Goal: Communication & Community: Answer question/provide support

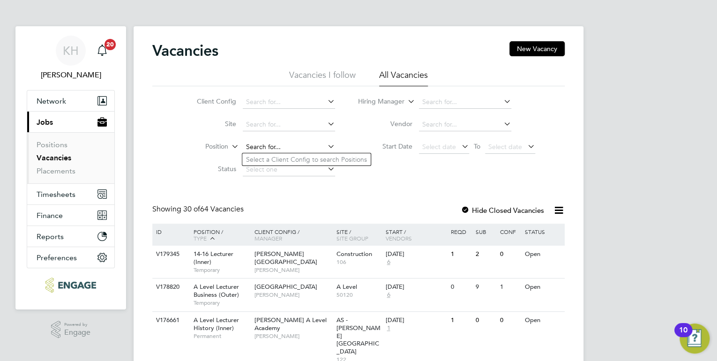
click at [285, 149] on input at bounding box center [289, 147] width 92 height 13
type input "ali"
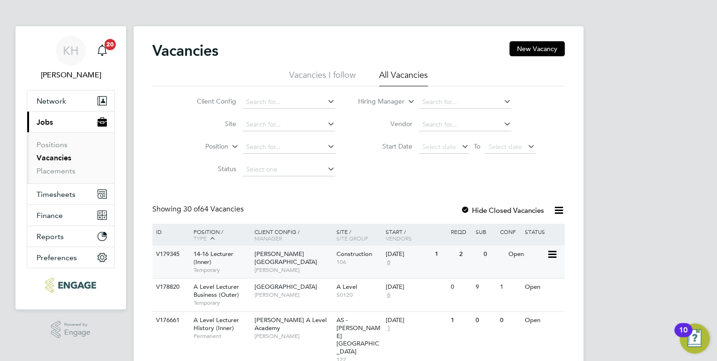
click at [293, 266] on div "Hackney Campus Nathan Morris" at bounding box center [293, 262] width 82 height 32
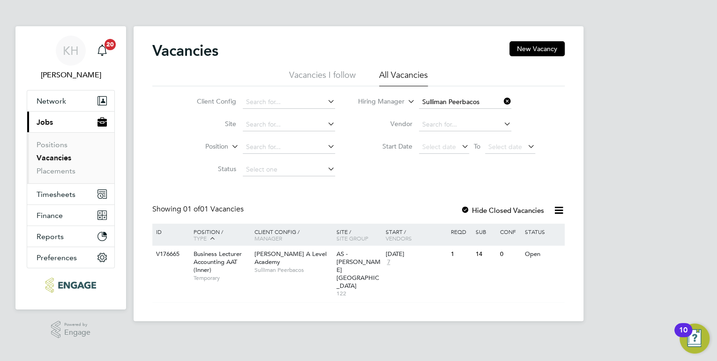
click at [502, 101] on icon at bounding box center [502, 101] width 0 height 13
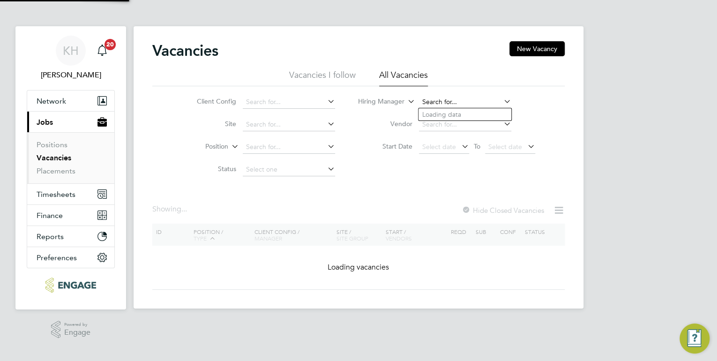
click at [468, 104] on input at bounding box center [465, 102] width 92 height 13
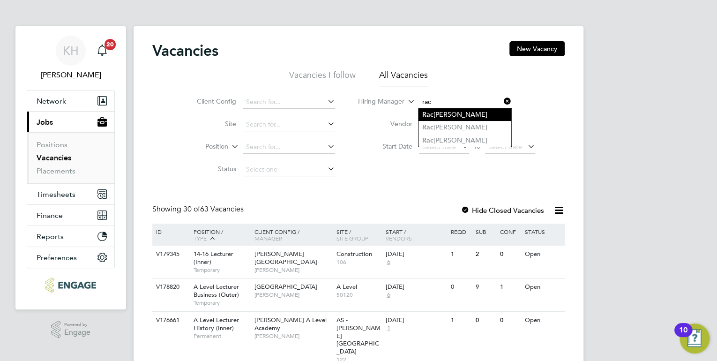
click at [449, 111] on li "Rac hel Johnson" at bounding box center [464, 114] width 93 height 13
type input "Rachel Johnson"
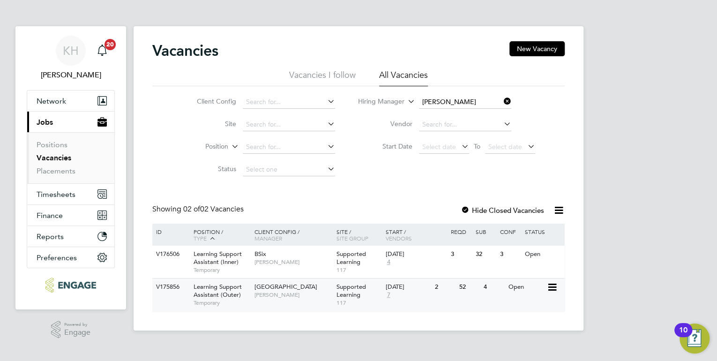
click at [255, 291] on span "Redbridge Campus" at bounding box center [285, 287] width 63 height 8
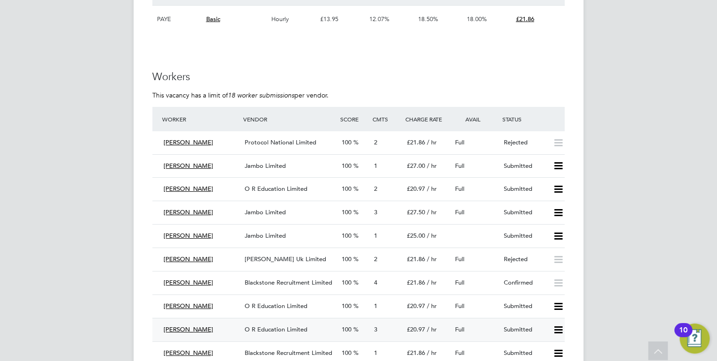
click at [295, 326] on span "O R Education Limited" at bounding box center [276, 329] width 63 height 8
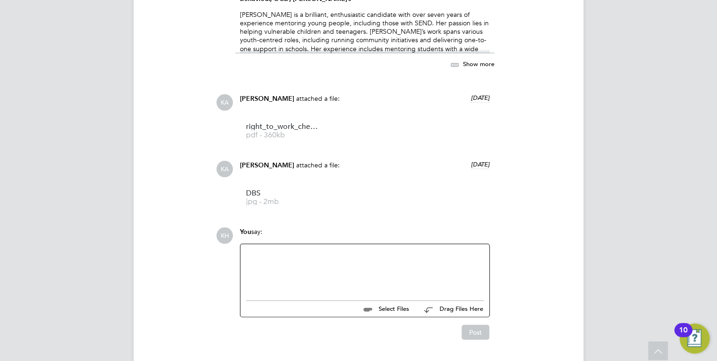
click at [392, 280] on div at bounding box center [365, 270] width 238 height 40
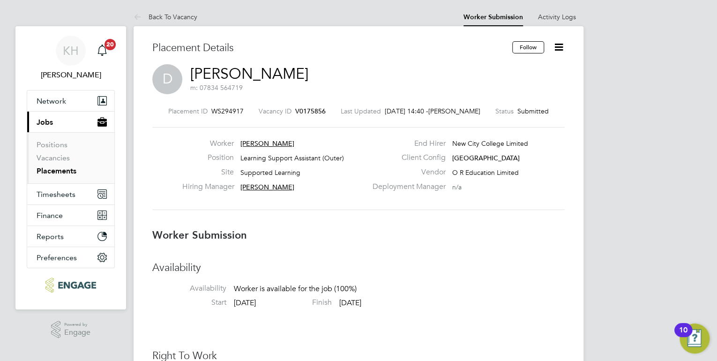
click at [556, 46] on icon at bounding box center [559, 47] width 12 height 12
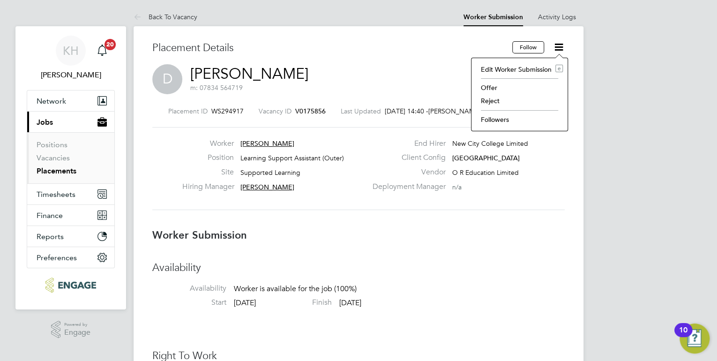
click at [508, 119] on li "Followers" at bounding box center [519, 119] width 87 height 13
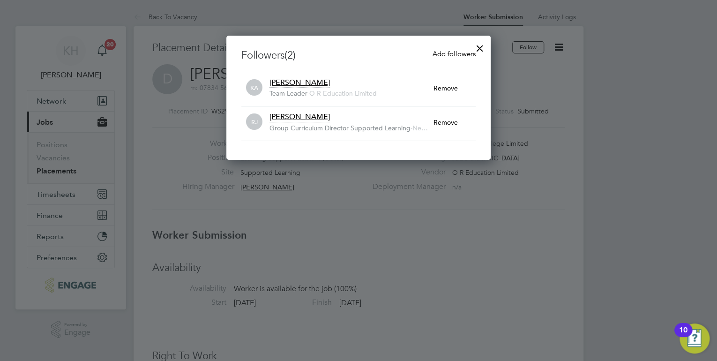
click at [441, 56] on span "Add followers" at bounding box center [454, 53] width 43 height 9
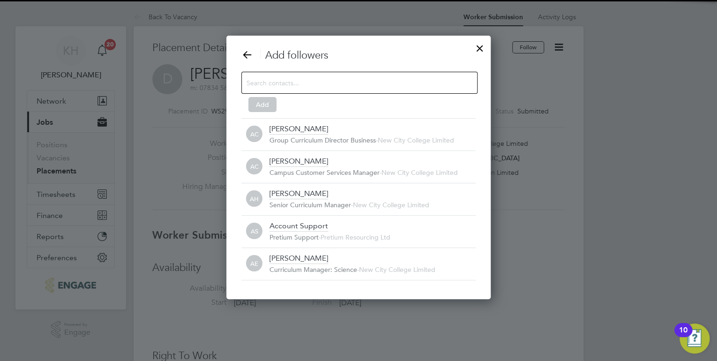
click at [355, 85] on input at bounding box center [352, 82] width 211 height 12
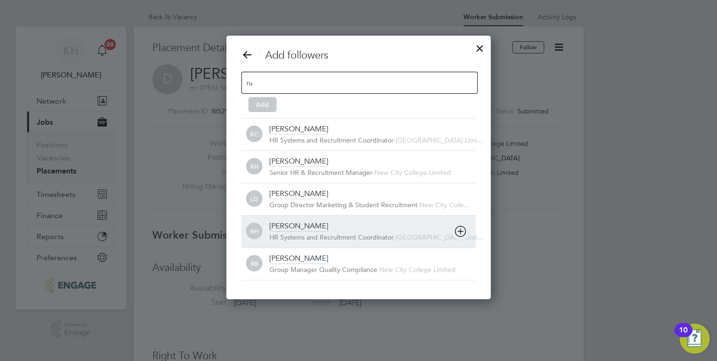
type input "ru"
click at [307, 225] on div "[PERSON_NAME]" at bounding box center [298, 226] width 59 height 10
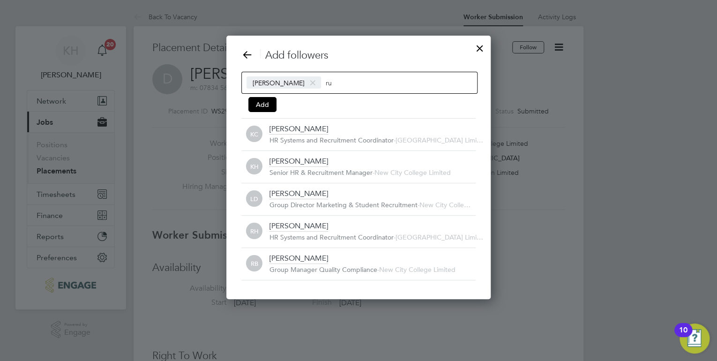
click at [369, 77] on input "ru" at bounding box center [355, 82] width 59 height 12
type input "r"
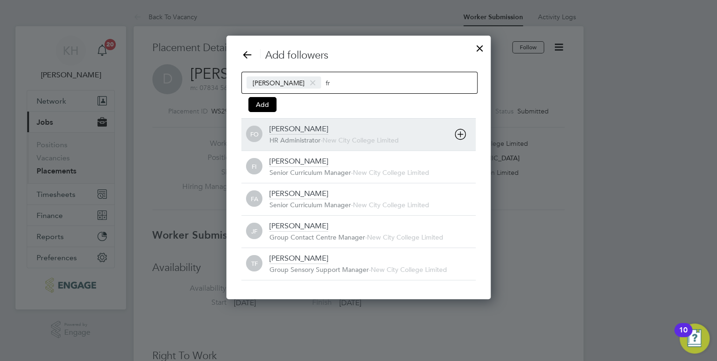
type input "fr"
click at [322, 136] on span "-" at bounding box center [322, 140] width 2 height 8
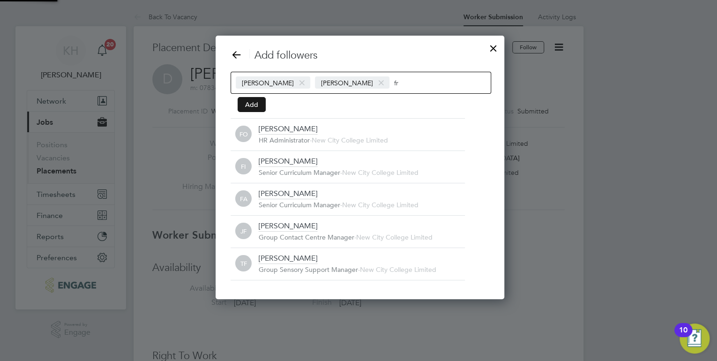
click at [249, 109] on button "Add" at bounding box center [252, 104] width 28 height 15
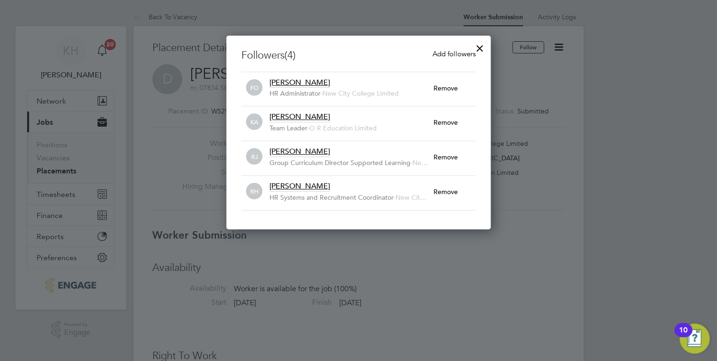
click at [481, 49] on div at bounding box center [479, 45] width 17 height 17
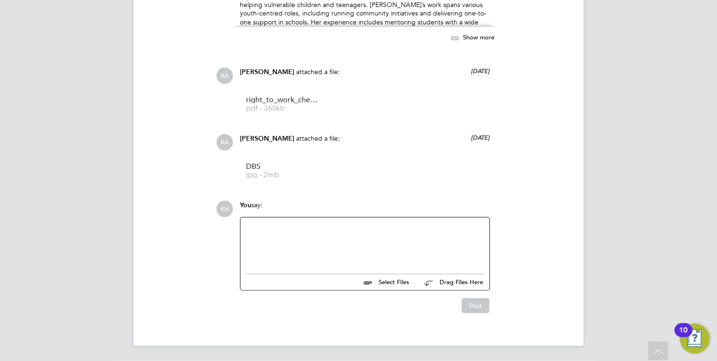
click at [412, 233] on div at bounding box center [365, 243] width 238 height 40
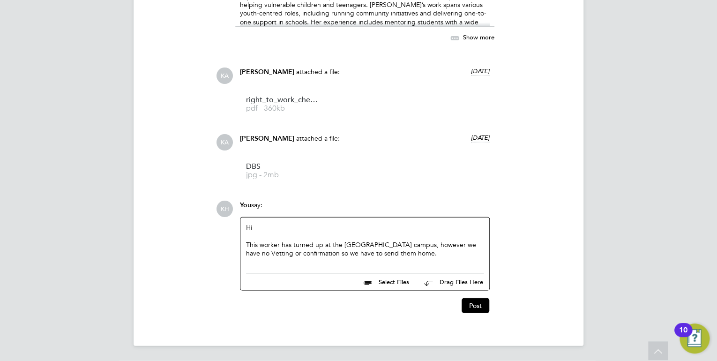
click at [415, 250] on div "This worker has turned up at the Redbridge campus, however we have no Vetting o…" at bounding box center [365, 248] width 238 height 17
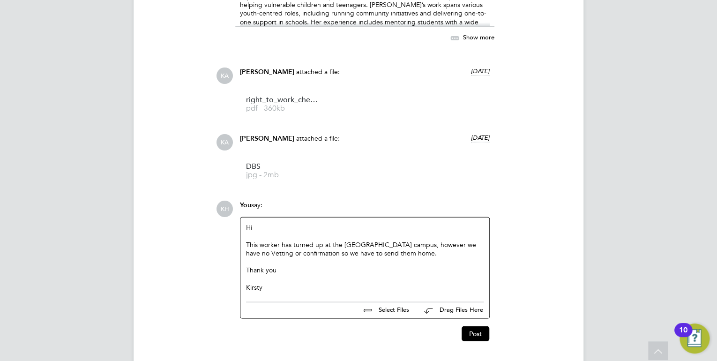
drag, startPoint x: 269, startPoint y: 287, endPoint x: 240, endPoint y: 223, distance: 69.9
click at [240, 223] on div "Hi This worker has turned up at the Redbridge campus, however we have no Vettin…" at bounding box center [364, 257] width 249 height 80
copy div "Hi This worker has turned up at the Redbridge campus, however we have no Vettin…"
click at [479, 330] on button "Post" at bounding box center [476, 333] width 28 height 15
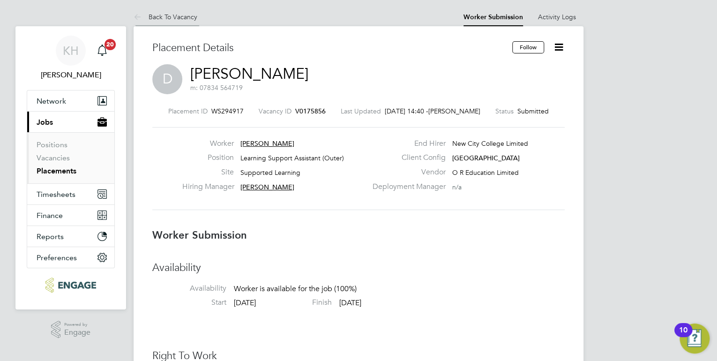
click at [187, 17] on link "Back To Vacancy" at bounding box center [166, 17] width 64 height 8
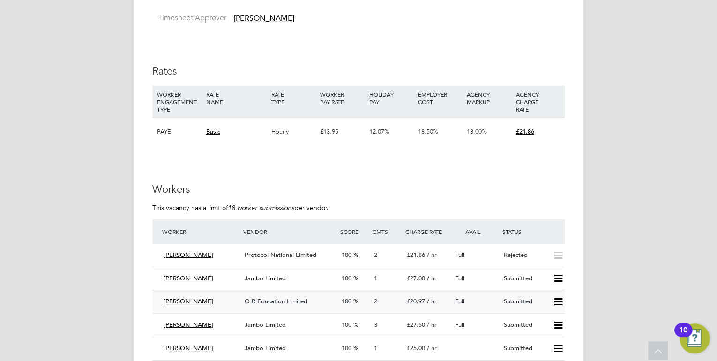
click at [268, 303] on span "O R Education Limited" at bounding box center [276, 301] width 63 height 8
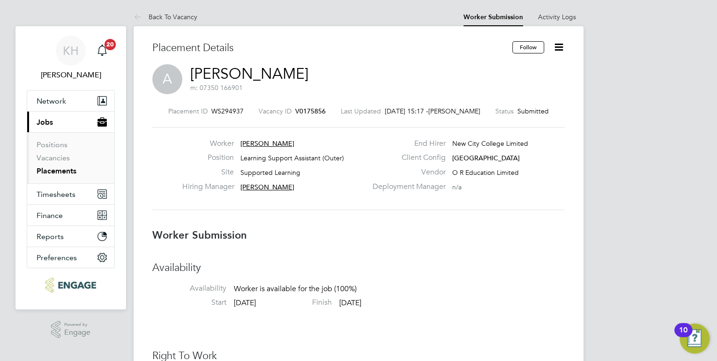
click at [562, 52] on icon at bounding box center [559, 47] width 12 height 12
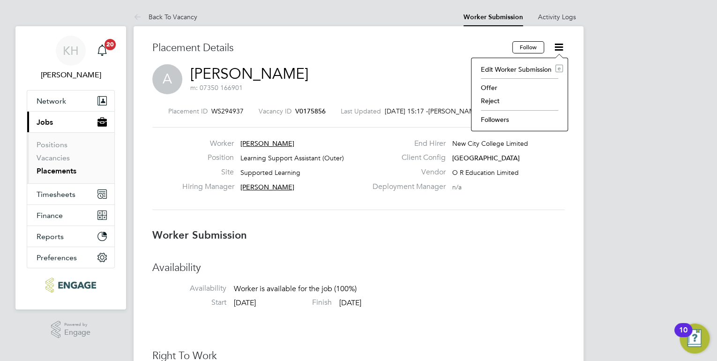
click at [499, 114] on li "Followers" at bounding box center [519, 119] width 87 height 13
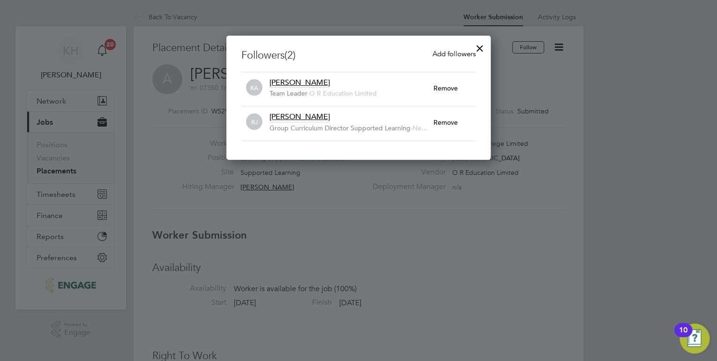
click at [455, 54] on span "Add followers" at bounding box center [454, 53] width 43 height 9
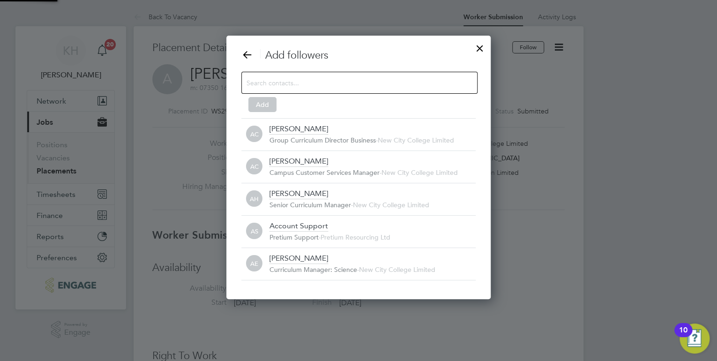
click at [374, 84] on input at bounding box center [352, 82] width 211 height 12
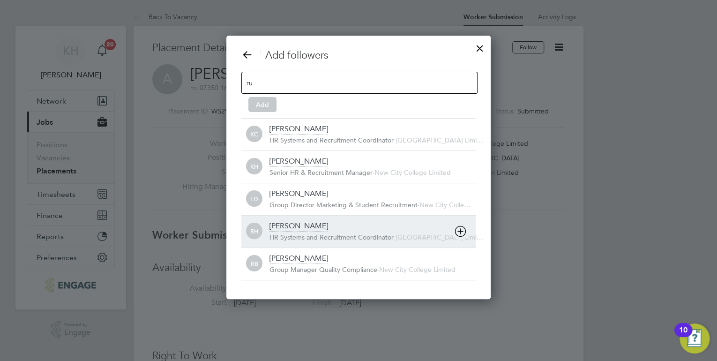
type input "ru"
click at [311, 225] on div "Rufena Haque" at bounding box center [298, 226] width 59 height 10
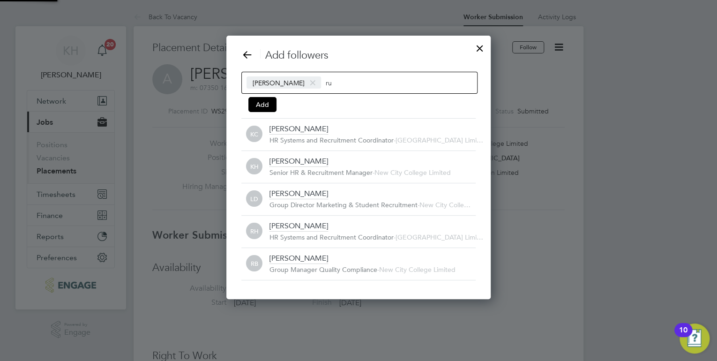
click at [348, 87] on input "ru" at bounding box center [355, 82] width 59 height 12
type input "r"
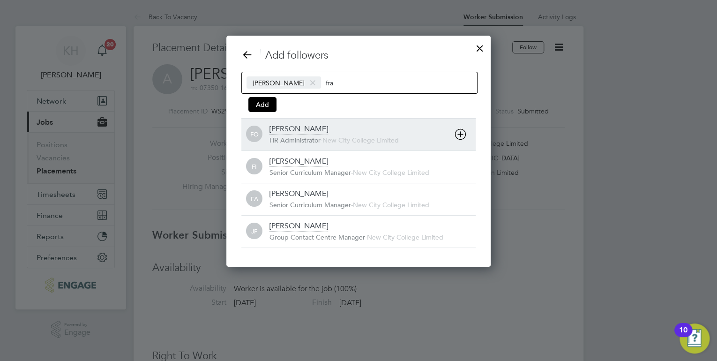
type input "fra"
click at [328, 127] on div "Francesca O'Riordan" at bounding box center [298, 129] width 59 height 10
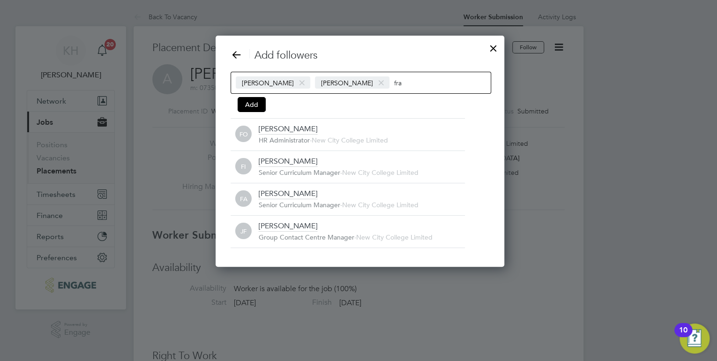
click at [459, 82] on div "Rufena Haque Francesca O'Riordan fra" at bounding box center [361, 83] width 261 height 22
type input "f"
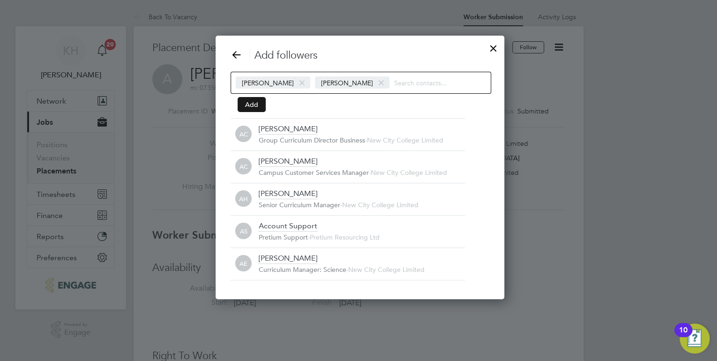
click at [254, 106] on button "Add" at bounding box center [252, 104] width 28 height 15
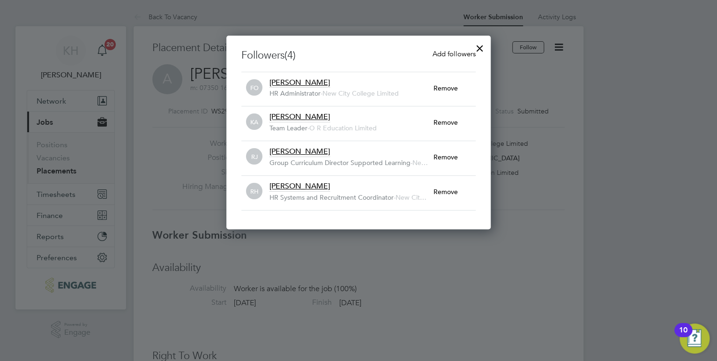
click at [482, 44] on div at bounding box center [479, 45] width 17 height 17
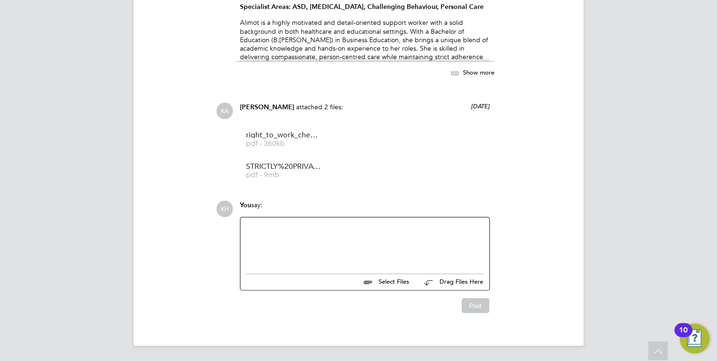
click at [304, 244] on div at bounding box center [365, 243] width 238 height 40
paste div
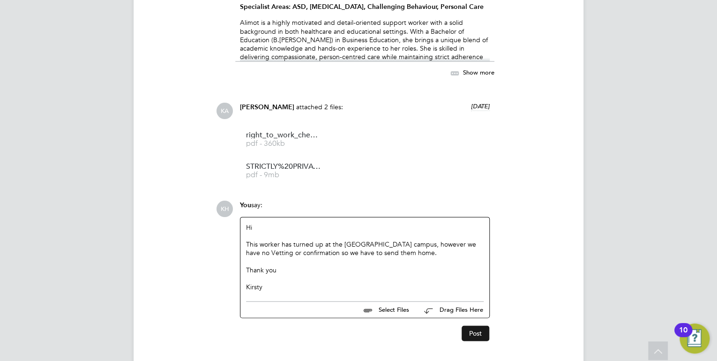
click at [482, 332] on button "Post" at bounding box center [476, 333] width 28 height 15
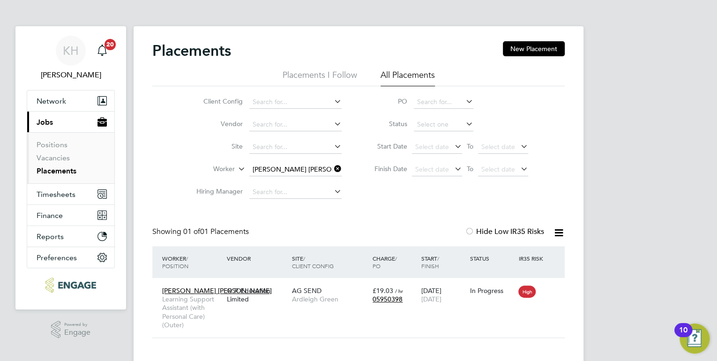
scroll to position [9, 45]
drag, startPoint x: 44, startPoint y: 164, endPoint x: 45, endPoint y: 159, distance: 5.2
click at [44, 164] on li "Vacancies" at bounding box center [72, 159] width 70 height 13
click at [45, 158] on link "Vacancies" at bounding box center [53, 157] width 33 height 9
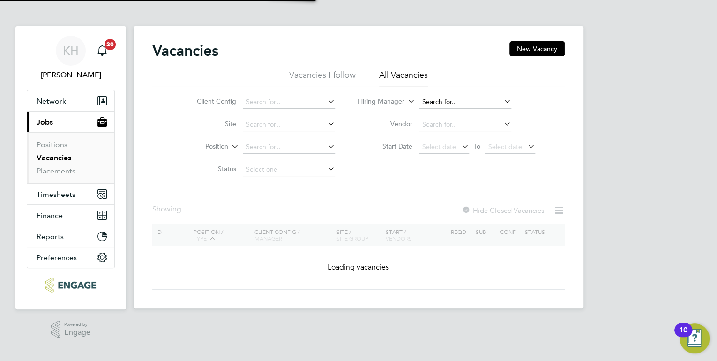
click at [424, 97] on input at bounding box center [465, 102] width 92 height 13
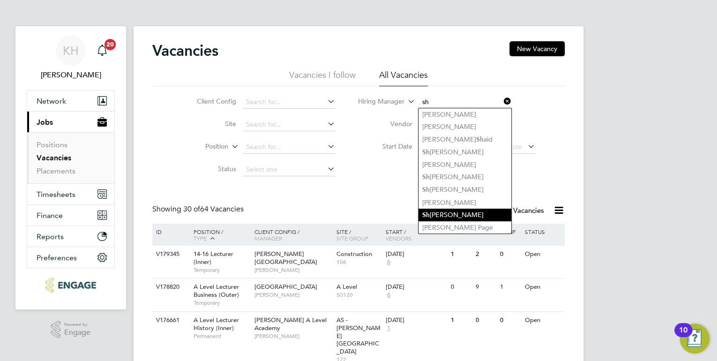
click at [465, 211] on li "Sh abnam Shaheen" at bounding box center [464, 215] width 93 height 13
type input "Shabnam Shaheen"
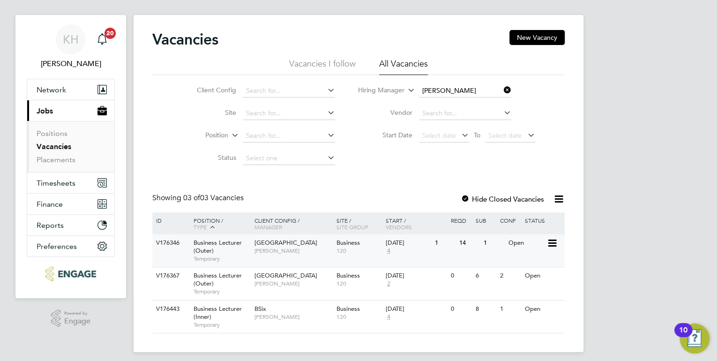
scroll to position [17, 0]
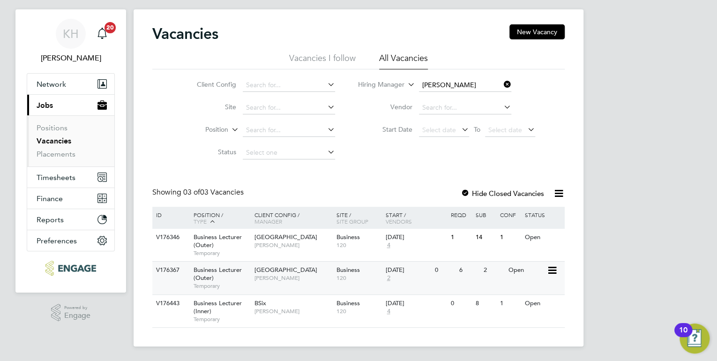
click at [285, 277] on span "Shabnam Shaheen" at bounding box center [292, 277] width 77 height 7
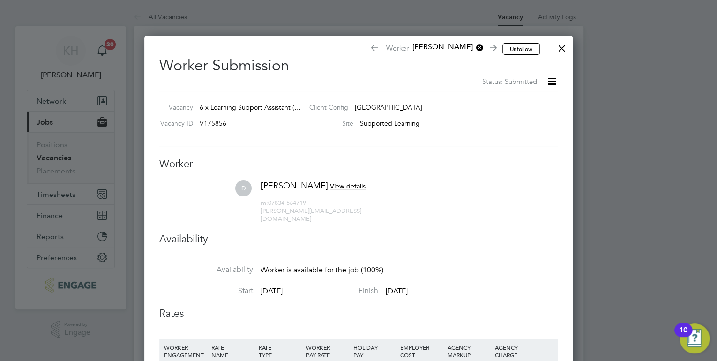
click at [561, 48] on div at bounding box center [561, 45] width 17 height 17
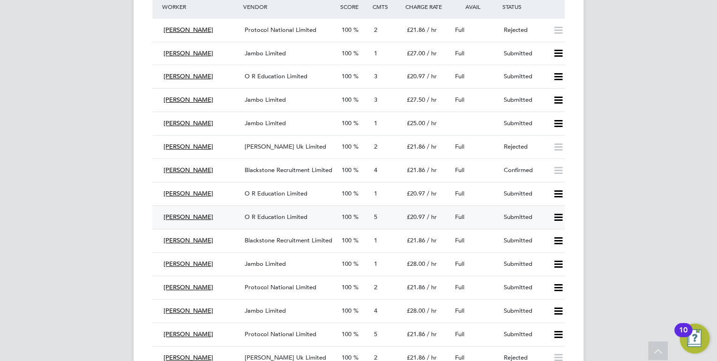
click at [302, 214] on span "O R Education Limited" at bounding box center [276, 217] width 63 height 8
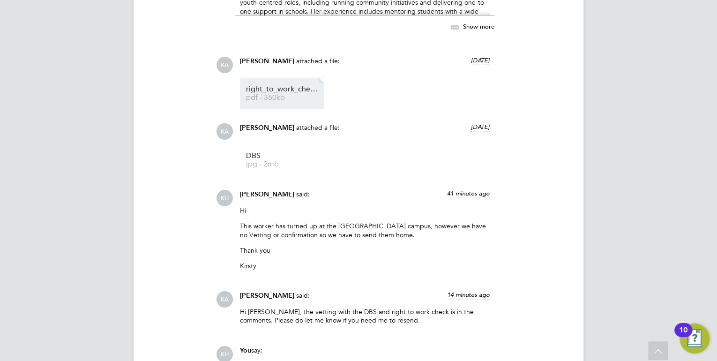
click at [283, 97] on span "pdf - 360kb" at bounding box center [283, 97] width 75 height 7
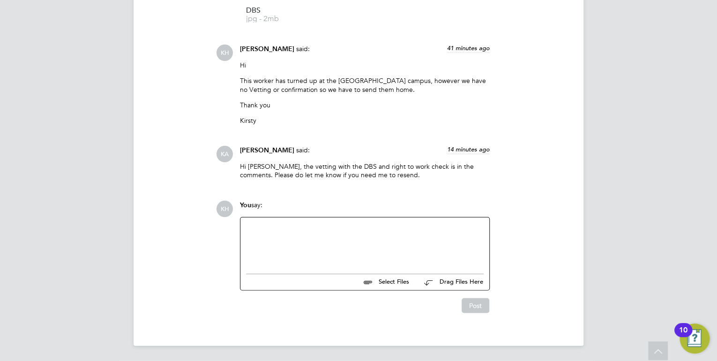
click at [321, 244] on div at bounding box center [365, 243] width 238 height 40
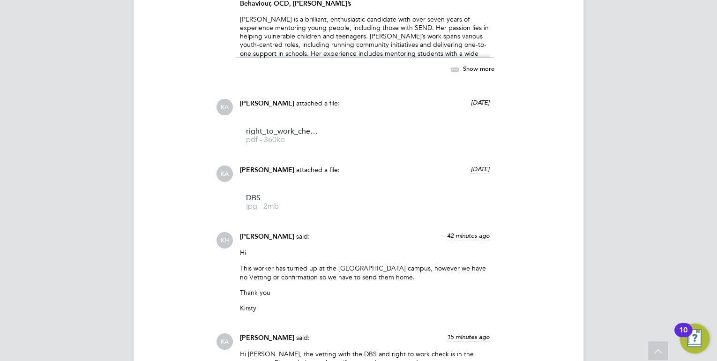
click at [476, 70] on span "Show more" at bounding box center [478, 69] width 31 height 8
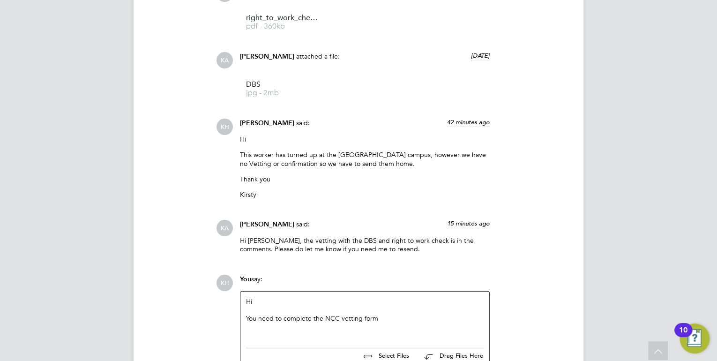
click at [381, 317] on div "You need to complete the NCC vetting form" at bounding box center [365, 318] width 238 height 8
click at [480, 327] on div "You need to complete the NCC vetting form and have confirmation before you send…" at bounding box center [365, 322] width 238 height 17
click at [259, 326] on div "You need to complete the NCC vetting form and have confirmation before you send…" at bounding box center [365, 322] width 238 height 17
click at [484, 328] on div "Hi You need to complete the NCC vetting form and have confirmation before you s…" at bounding box center [364, 317] width 249 height 52
click at [480, 327] on div "You need to complete the NCC vetting form and have confirmation before you send…" at bounding box center [365, 322] width 238 height 17
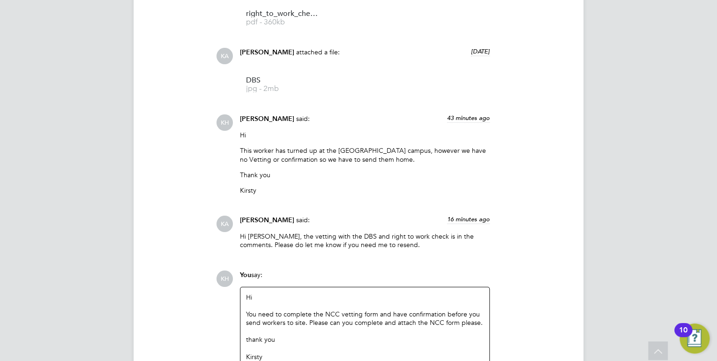
scroll to position [1201, 0]
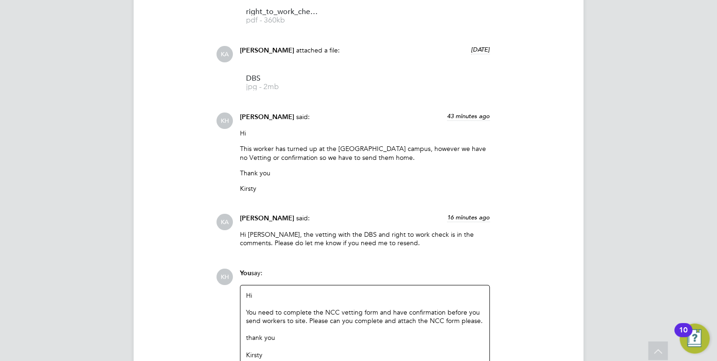
drag, startPoint x: 263, startPoint y: 355, endPoint x: 252, endPoint y: 299, distance: 57.3
click at [242, 285] on div "Hi You need to complete the NCC vetting form and have confirmation before you s…" at bounding box center [364, 325] width 249 height 80
copy div "Hi You need to complete the NCC vetting form and have confirmation before you s…"
click at [542, 238] on div "KA Kira Alani said: 16 minutes ago Hi Kirsty, the vetting with the DBS and righ…" at bounding box center [390, 234] width 349 height 40
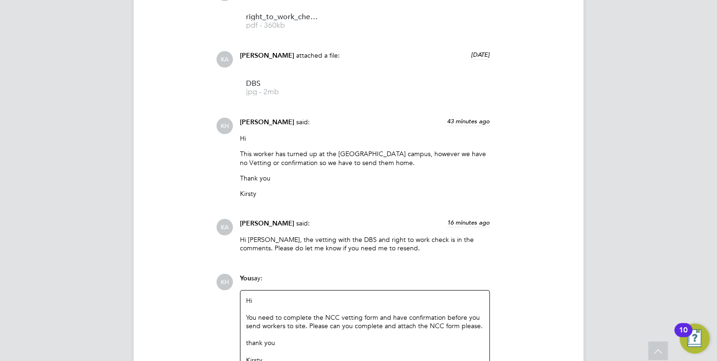
scroll to position [1276, 0]
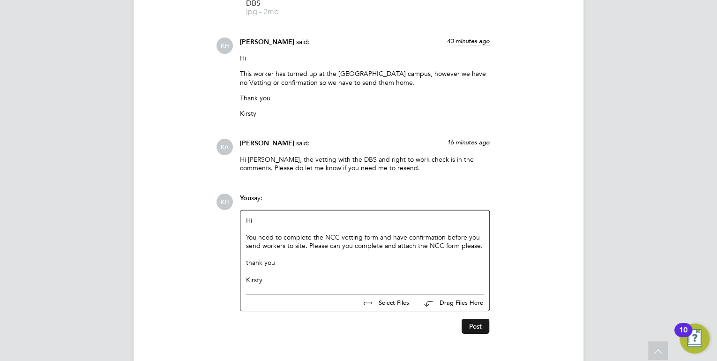
click at [471, 330] on button "Post" at bounding box center [476, 326] width 28 height 15
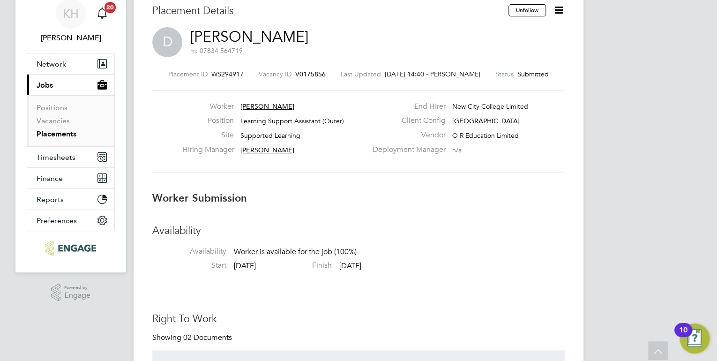
scroll to position [0, 0]
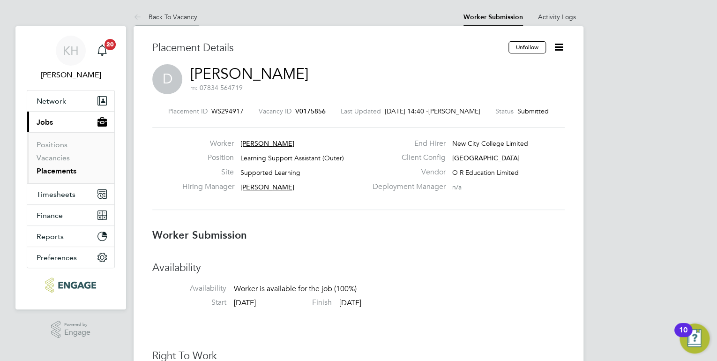
click at [187, 17] on link "Back To Vacancy" at bounding box center [166, 17] width 64 height 8
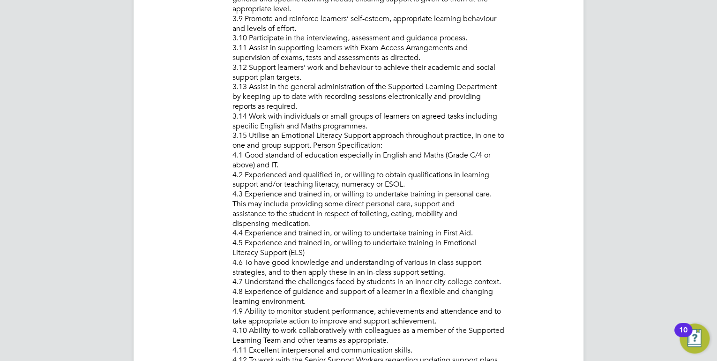
scroll to position [5, 4]
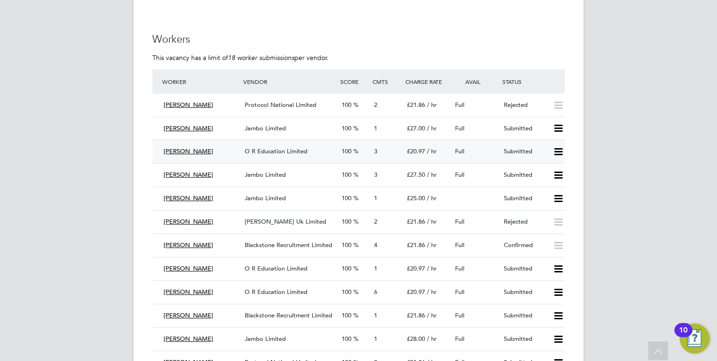
click at [288, 148] on span "O R Education Limited" at bounding box center [276, 151] width 63 height 8
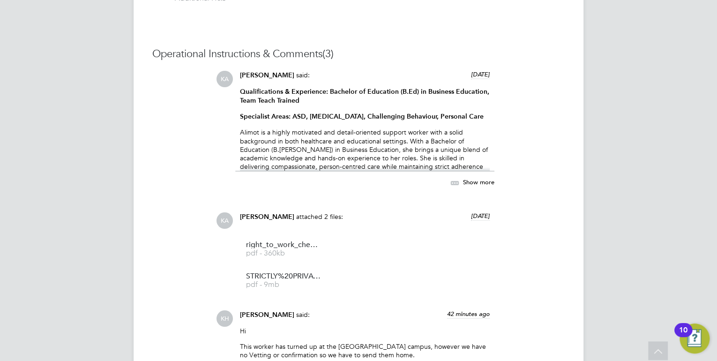
click at [472, 182] on span "Show more" at bounding box center [478, 182] width 31 height 8
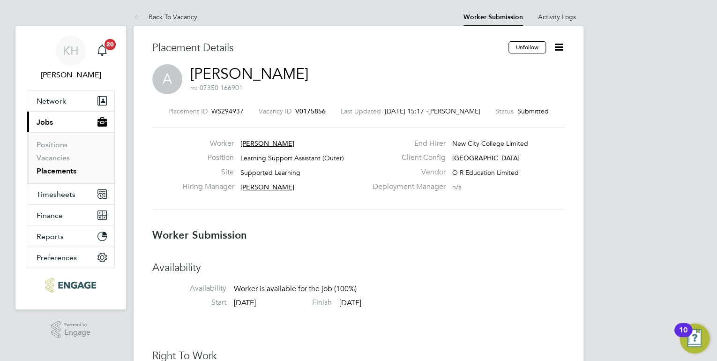
drag, startPoint x: 163, startPoint y: 13, endPoint x: 164, endPoint y: 0, distance: 12.7
click at [165, 12] on li "Back To Vacancy" at bounding box center [166, 16] width 64 height 19
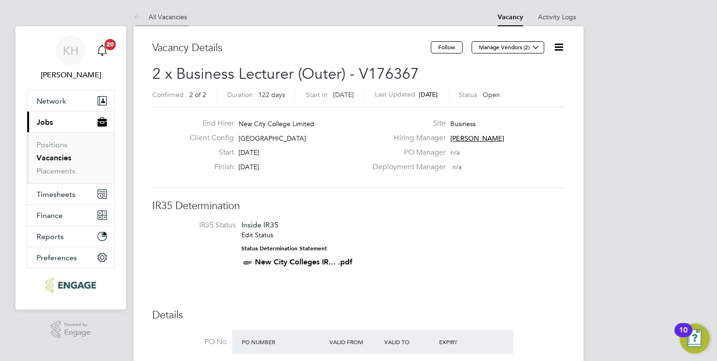
click at [136, 15] on icon at bounding box center [140, 18] width 12 height 12
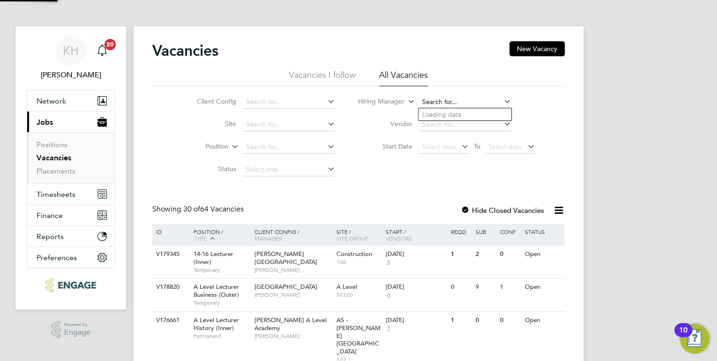
click at [433, 107] on input at bounding box center [465, 102] width 92 height 13
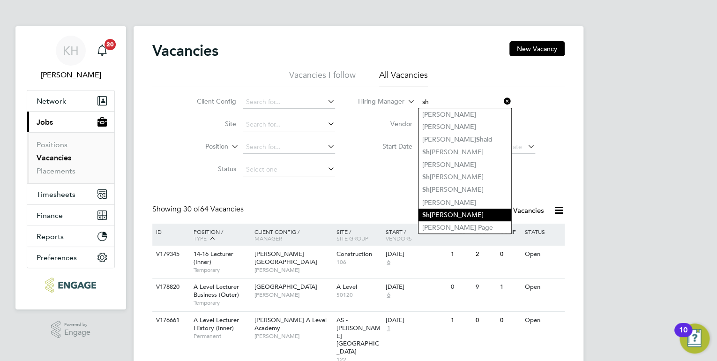
click at [461, 214] on li "Sh abnam Shaheen" at bounding box center [464, 215] width 93 height 13
type input "Shabnam Shaheen"
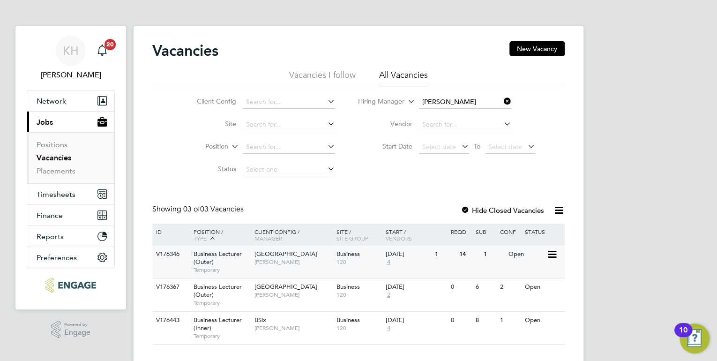
click at [265, 258] on span "Havering Sixth Form Campus" at bounding box center [285, 254] width 63 height 8
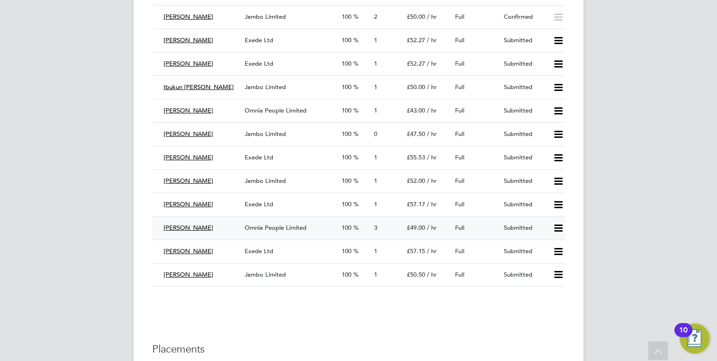
click at [310, 221] on div "Omnia People Limited" at bounding box center [289, 227] width 97 height 15
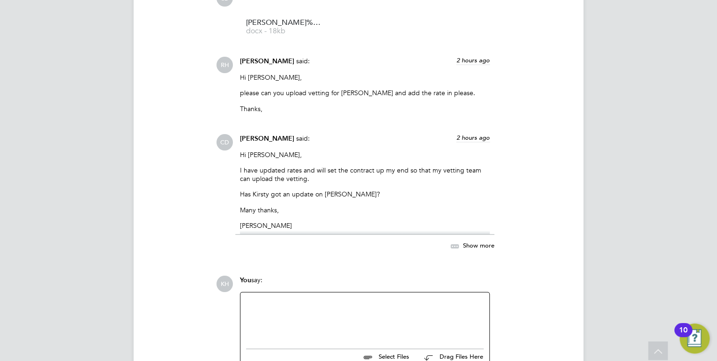
click at [365, 302] on div at bounding box center [365, 318] width 238 height 40
drag, startPoint x: 272, startPoint y: 320, endPoint x: 244, endPoint y: 320, distance: 27.6
click at [244, 320] on div "Hi Claire I beleive Pretium are ha" at bounding box center [364, 318] width 249 height 52
click at [291, 321] on div "Pretium are ha" at bounding box center [365, 319] width 238 height 8
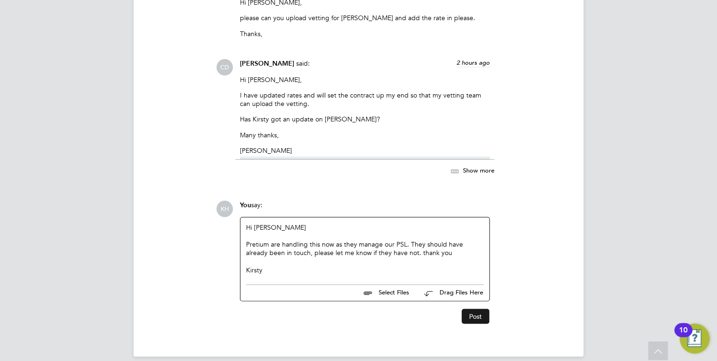
click at [473, 318] on button "Post" at bounding box center [476, 316] width 28 height 15
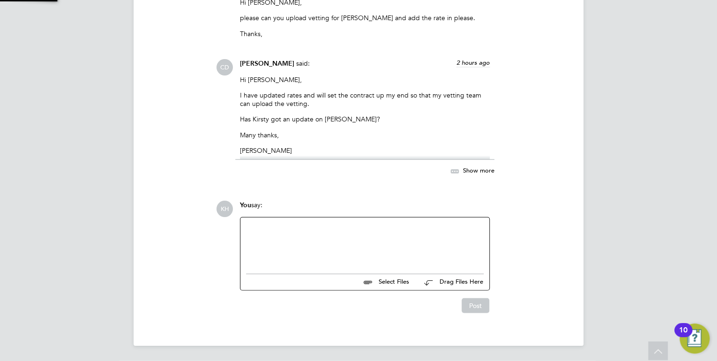
scroll to position [1077, 0]
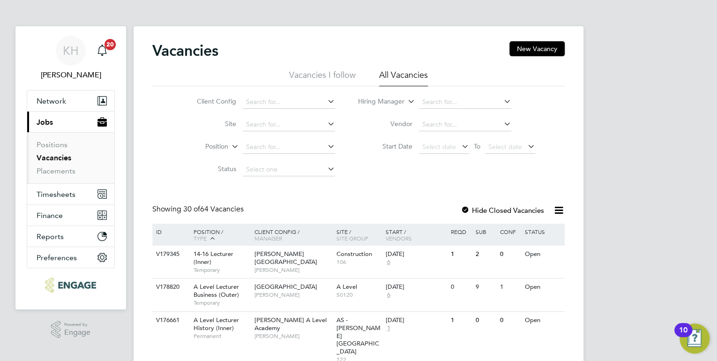
click at [435, 99] on input at bounding box center [465, 102] width 92 height 13
click at [443, 112] on li "Kir sty [PERSON_NAME]" at bounding box center [464, 114] width 93 height 13
type input "[PERSON_NAME]"
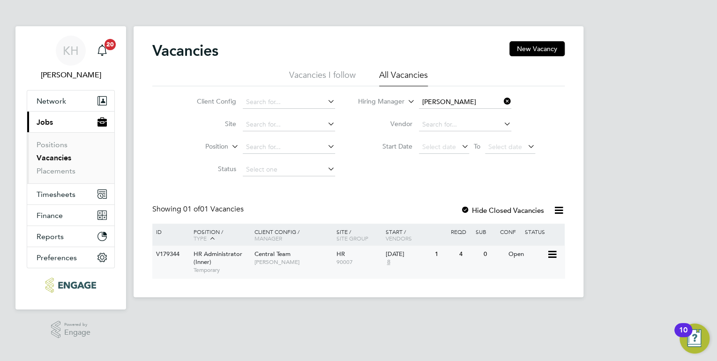
click at [277, 264] on span "[PERSON_NAME]" at bounding box center [292, 261] width 77 height 7
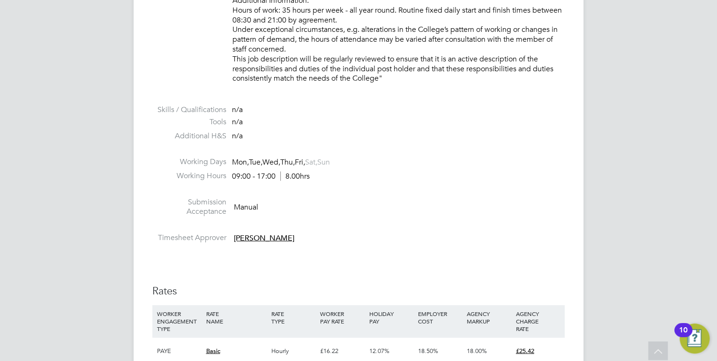
scroll to position [1087, 0]
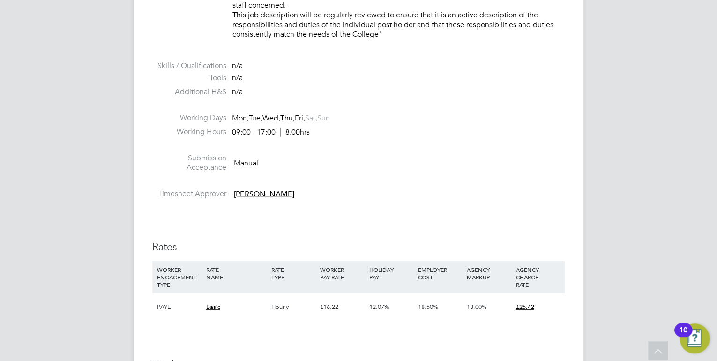
click at [662, 60] on div "KH Kirsty Hanmore Notifications 20 Applications: Network Team Members Businesse…" at bounding box center [358, 69] width 717 height 2313
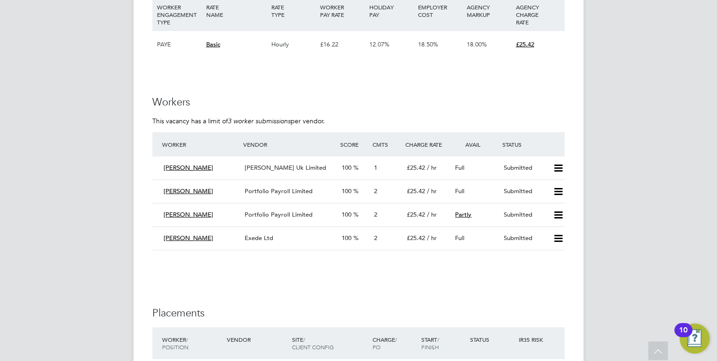
scroll to position [1387, 0]
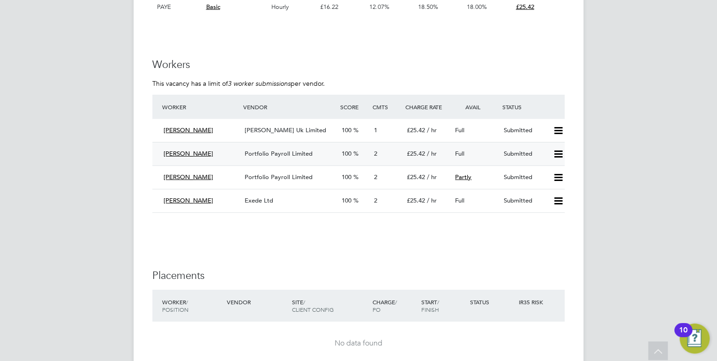
click at [282, 152] on span "Portfolio Payroll Limited" at bounding box center [279, 153] width 68 height 8
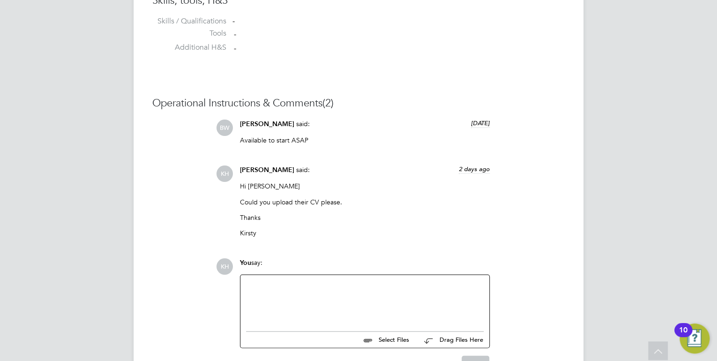
scroll to position [600, 0]
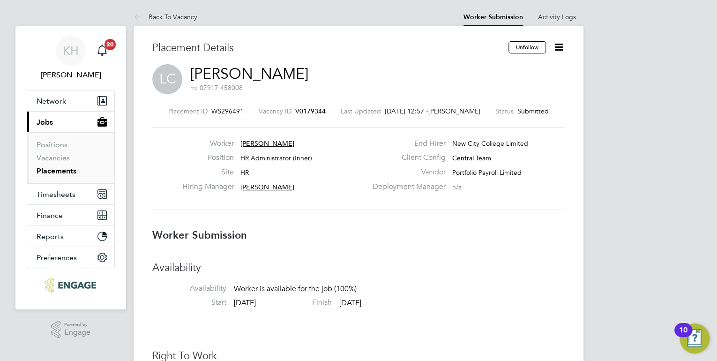
drag, startPoint x: 457, startPoint y: 112, endPoint x: 442, endPoint y: 120, distance: 16.6
click at [443, 120] on div "Placement ID WS296491 Vacancy ID V0179344 Last Updated 28 Aug 2025, 12:57 - Bar…" at bounding box center [358, 159] width 412 height 126
click at [176, 16] on link "Back To Vacancy" at bounding box center [166, 17] width 64 height 8
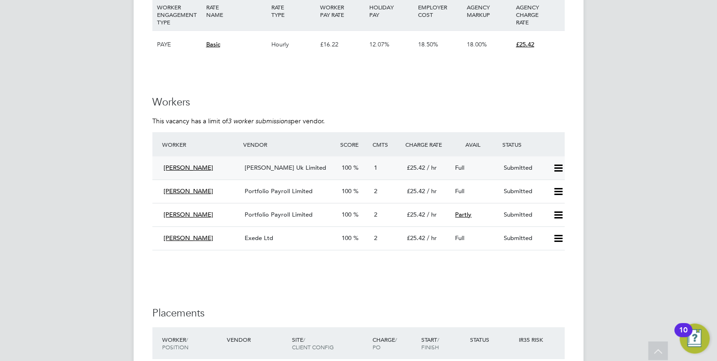
click at [269, 171] on span "Morgan Hunt Uk Limited" at bounding box center [286, 168] width 82 height 8
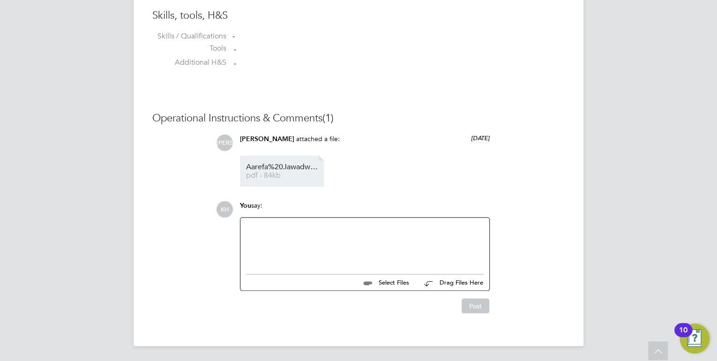
click at [273, 164] on span "Aarefa%20Jawadwala%20-%20CV" at bounding box center [283, 166] width 75 height 7
drag, startPoint x: 309, startPoint y: 245, endPoint x: 317, endPoint y: 245, distance: 7.5
click at [310, 246] on div at bounding box center [365, 243] width 238 height 40
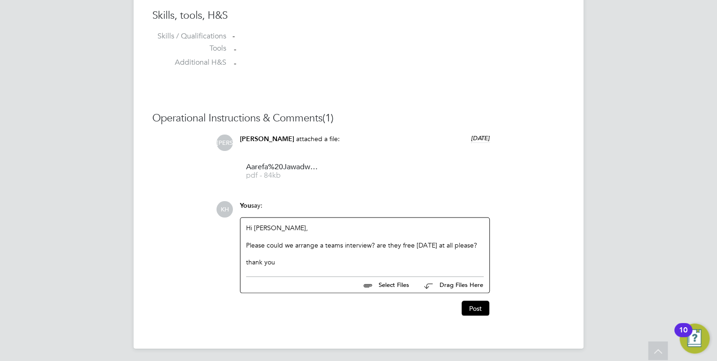
drag, startPoint x: 301, startPoint y: 261, endPoint x: 237, endPoint y: 243, distance: 66.1
click at [237, 243] on div "You say: Hi Jerin, Please could we arrange a teams interview? are they free tom…" at bounding box center [364, 247] width 259 height 92
copy div "Please could we arrange a teams interview? are they free tomorrow at all please…"
click at [550, 236] on div "KH You say: Hi Jerin, Please could we arrange a teams interview? are they free …" at bounding box center [390, 258] width 349 height 115
click at [476, 307] on button "Post" at bounding box center [476, 307] width 28 height 15
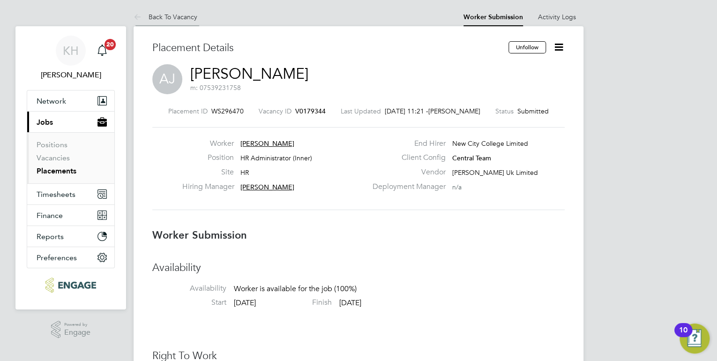
click at [175, 17] on link "Back To Vacancy" at bounding box center [166, 17] width 64 height 8
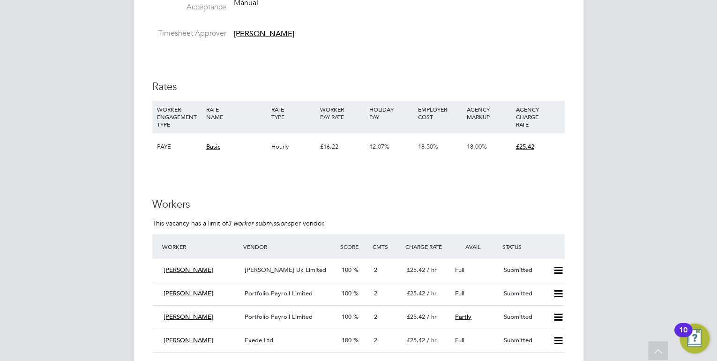
scroll to position [1350, 0]
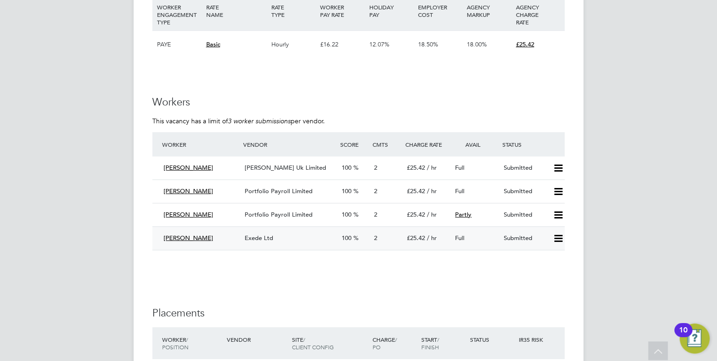
click at [268, 235] on span "Exede Ltd" at bounding box center [259, 238] width 29 height 8
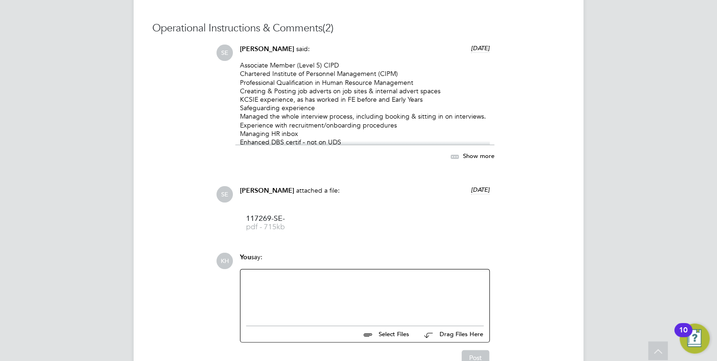
drag, startPoint x: 329, startPoint y: 293, endPoint x: 339, endPoint y: 290, distance: 11.3
click at [329, 292] on div at bounding box center [365, 295] width 238 height 40
click at [376, 296] on div "Please can we arrange a teams interview, arethey free tomorrow please?" at bounding box center [365, 296] width 238 height 8
drag, startPoint x: 392, startPoint y: 305, endPoint x: 345, endPoint y: 310, distance: 46.7
click at [392, 305] on div at bounding box center [365, 304] width 238 height 8
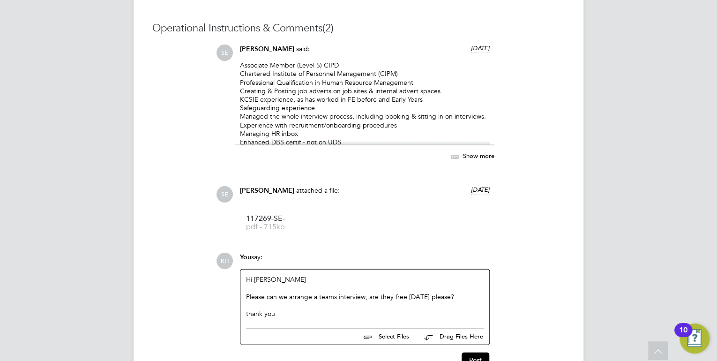
click at [327, 313] on div "thank you" at bounding box center [365, 313] width 238 height 8
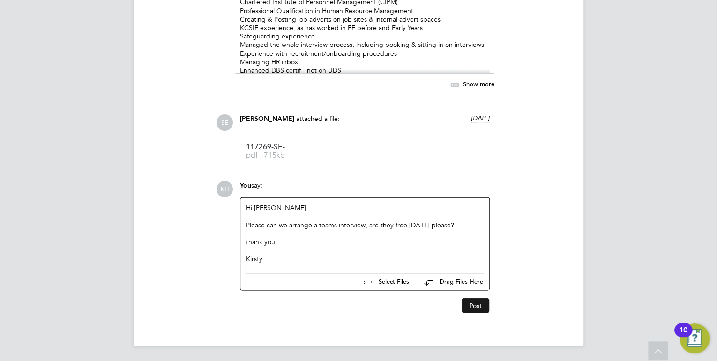
click at [471, 309] on button "Post" at bounding box center [476, 305] width 28 height 15
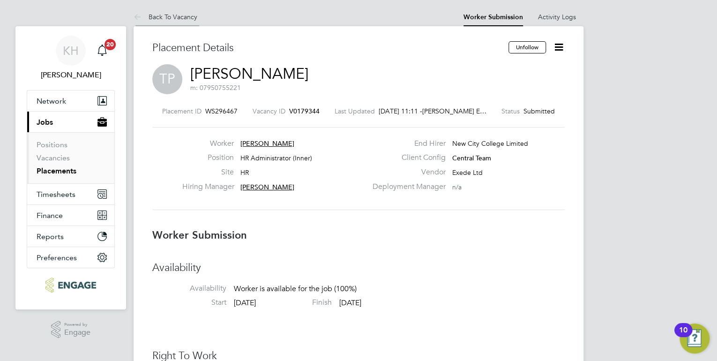
click at [184, 13] on link "Back To Vacancy" at bounding box center [166, 17] width 64 height 8
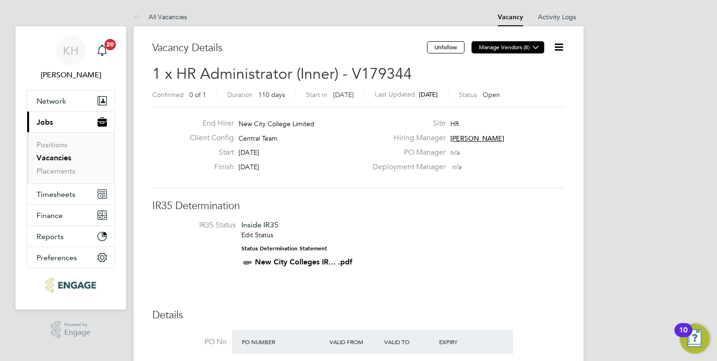
click at [542, 46] on button "Manage Vendors (8)" at bounding box center [507, 47] width 73 height 12
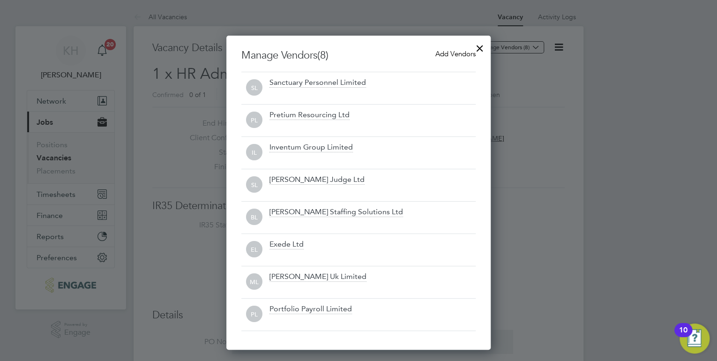
click at [457, 57] on span "Add Vendors" at bounding box center [455, 53] width 40 height 9
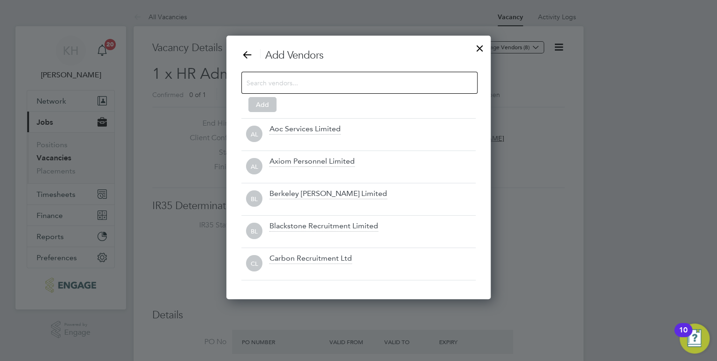
click at [381, 82] on input at bounding box center [352, 82] width 211 height 12
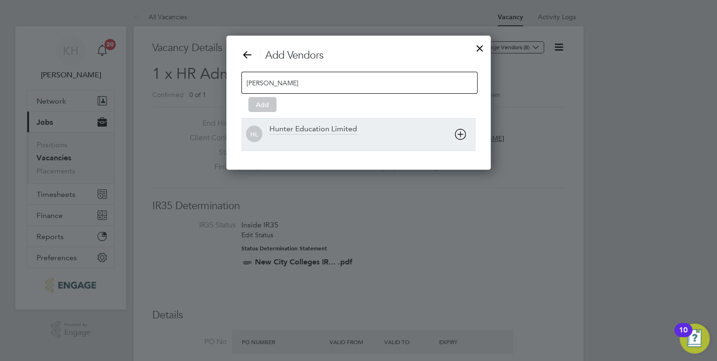
type input "hunt"
click at [347, 129] on div "Hunter Education Limited" at bounding box center [313, 129] width 88 height 10
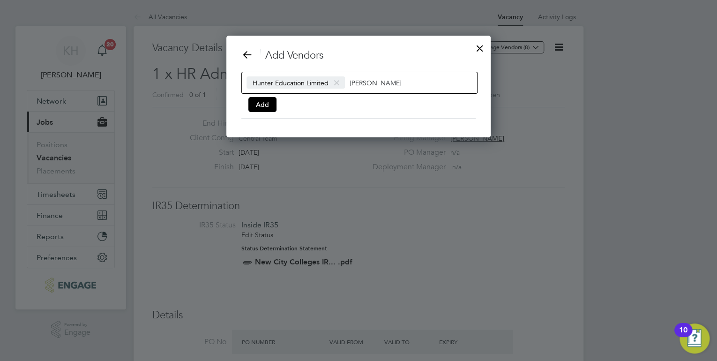
click at [394, 75] on div "Hunter Education Limited hunt" at bounding box center [359, 83] width 236 height 22
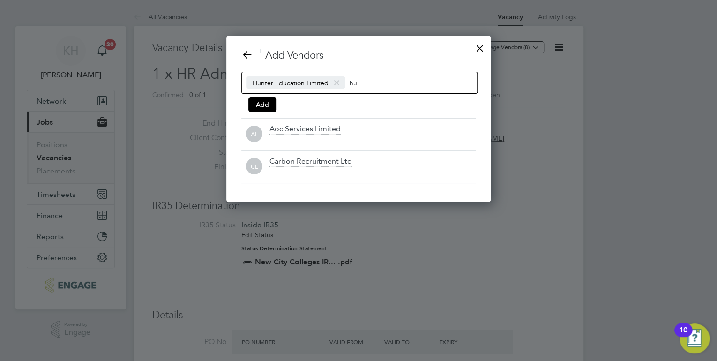
type input "h"
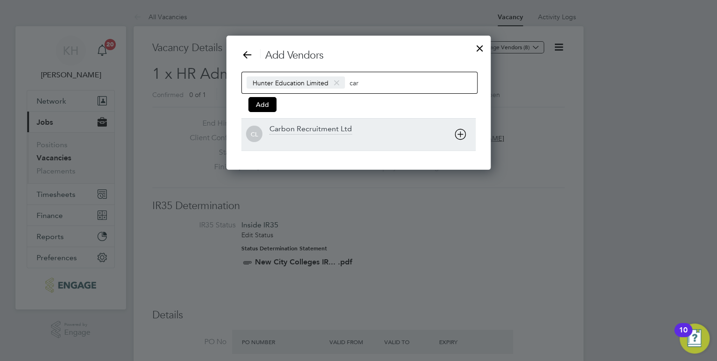
type input "car"
click at [356, 136] on div at bounding box center [372, 140] width 206 height 9
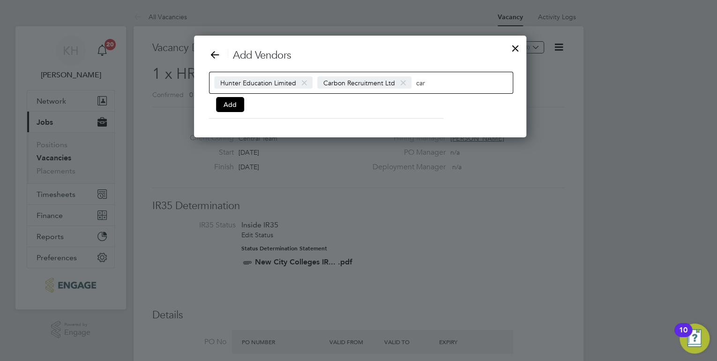
click at [431, 82] on input "car" at bounding box center [445, 82] width 59 height 12
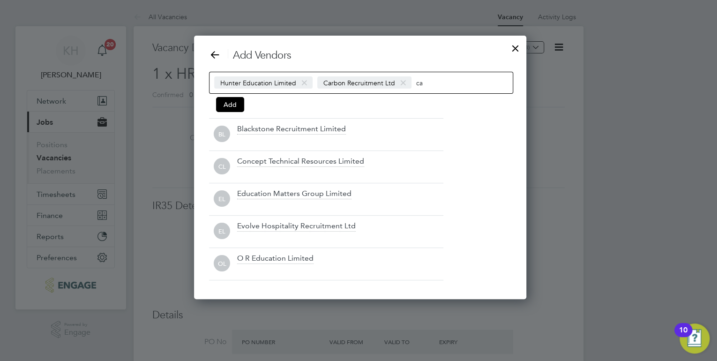
type input "c"
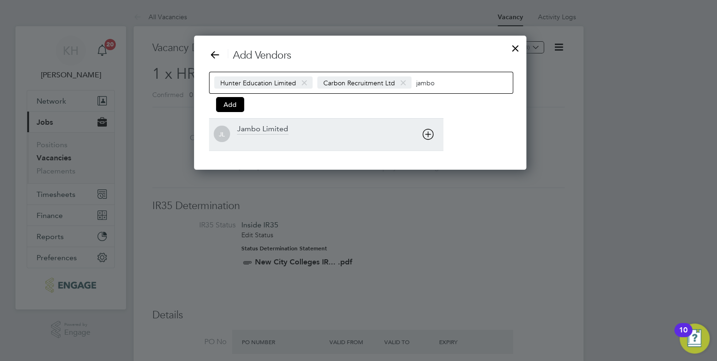
type input "jambo"
click at [321, 130] on div "Jambo Limited" at bounding box center [340, 134] width 206 height 21
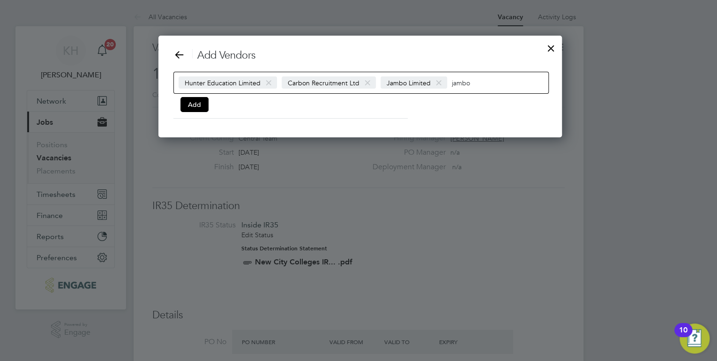
click at [504, 82] on input "jambo" at bounding box center [481, 82] width 59 height 12
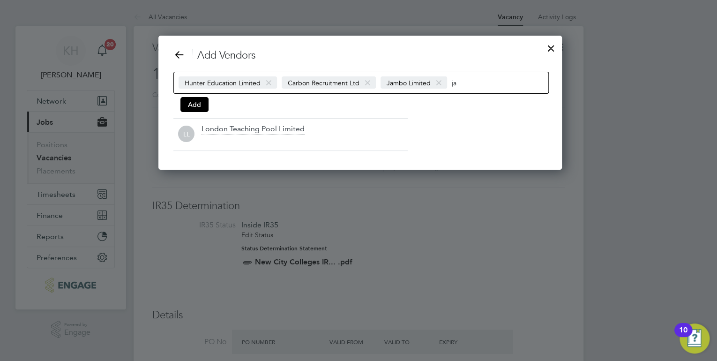
type input "j"
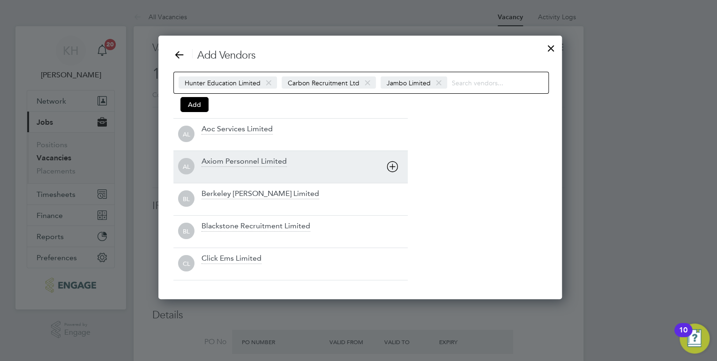
click at [242, 165] on div "Axiom Personnel Limited" at bounding box center [244, 162] width 85 height 10
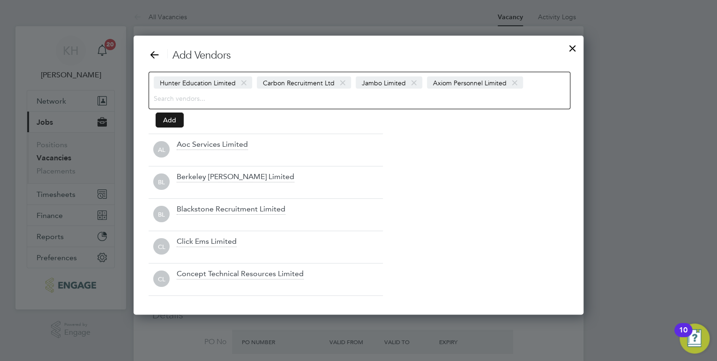
click at [168, 112] on button "Add" at bounding box center [170, 119] width 28 height 15
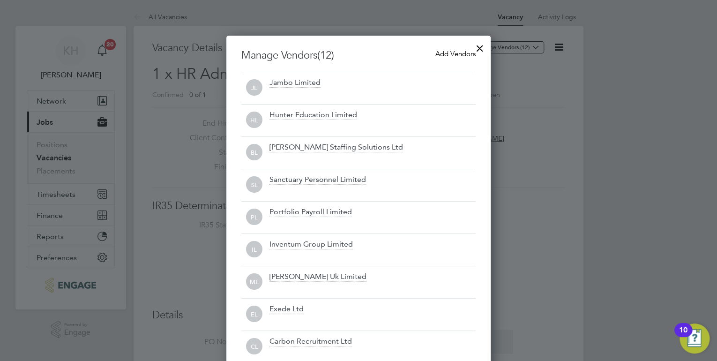
click at [478, 47] on div at bounding box center [479, 45] width 17 height 17
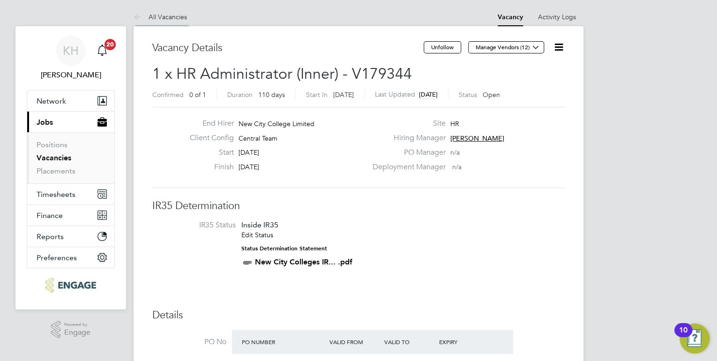
click at [172, 15] on link "All Vacancies" at bounding box center [160, 17] width 53 height 8
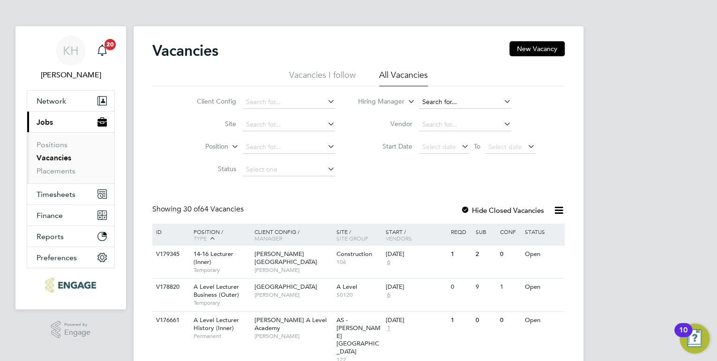
click at [439, 102] on input at bounding box center [465, 102] width 92 height 13
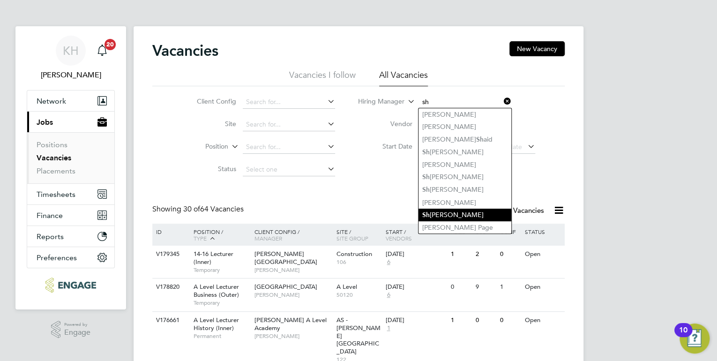
click at [463, 211] on li "Sh [PERSON_NAME]" at bounding box center [464, 215] width 93 height 13
type input "[PERSON_NAME]"
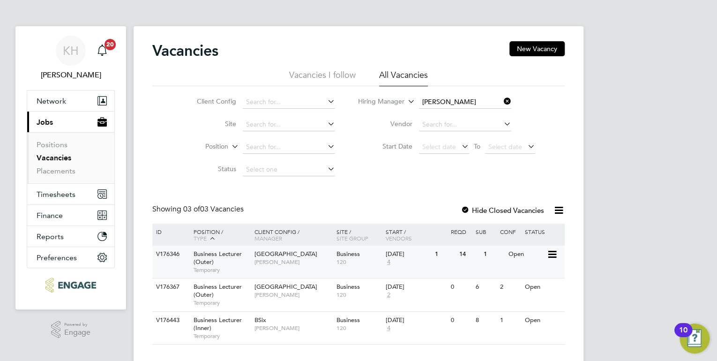
click at [289, 266] on span "[PERSON_NAME]" at bounding box center [292, 261] width 77 height 7
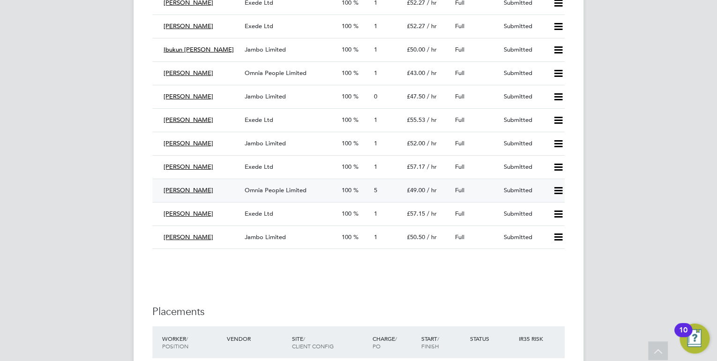
click at [270, 188] on span "Omnia People Limited" at bounding box center [276, 190] width 62 height 8
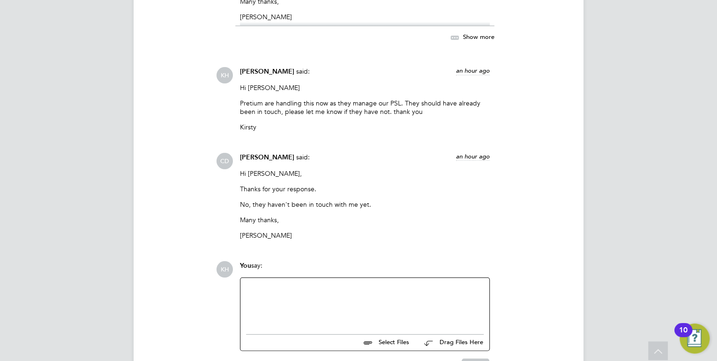
click at [342, 296] on div at bounding box center [365, 304] width 238 height 40
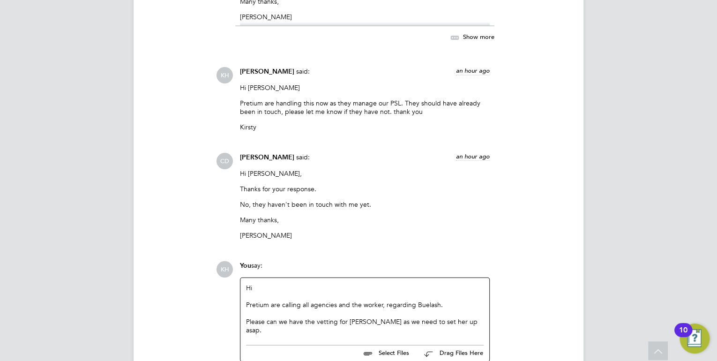
click at [439, 306] on div "Pretium are calling all agencies and the worker, regarding Buelash." at bounding box center [365, 304] width 238 height 8
drag, startPoint x: 369, startPoint y: 323, endPoint x: 354, endPoint y: 321, distance: 15.7
click at [345, 325] on div "Please can we have the vetting for [PERSON_NAME] as we need to set her up asap." at bounding box center [365, 325] width 238 height 17
click at [474, 321] on div "Please can we have the vetting for [PERSON_NAME] as we need to set her up asap." at bounding box center [365, 325] width 238 height 17
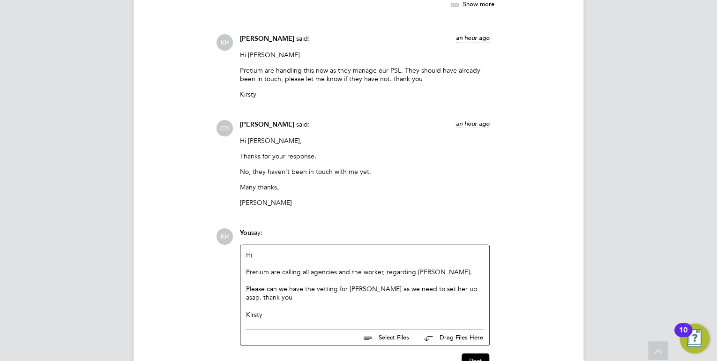
scroll to position [1213, 0]
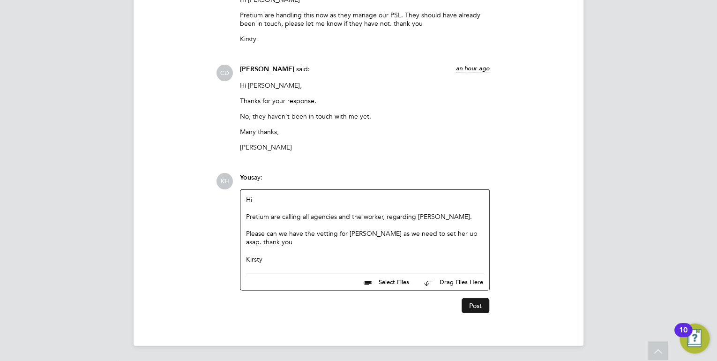
click at [479, 304] on button "Post" at bounding box center [476, 305] width 28 height 15
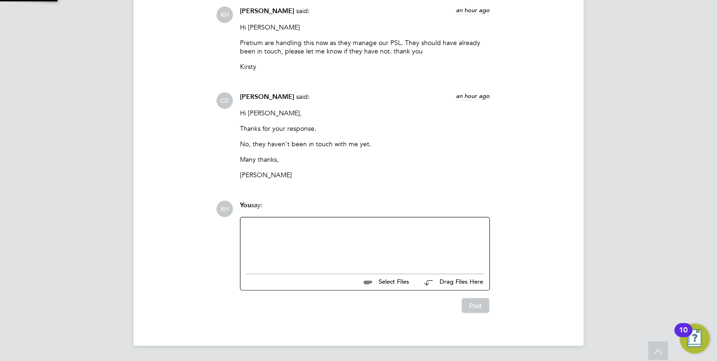
scroll to position [1278, 0]
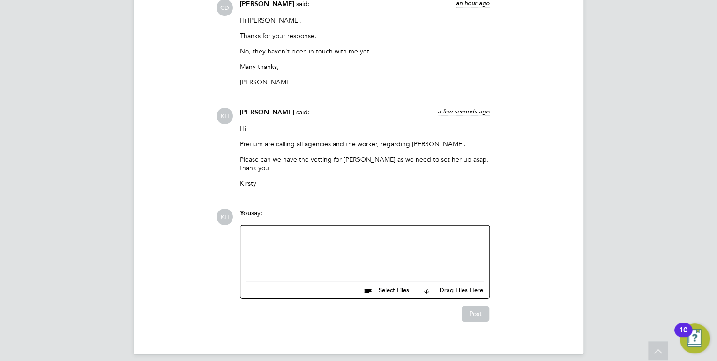
click at [277, 246] on div at bounding box center [365, 251] width 238 height 40
click at [473, 311] on button "Post" at bounding box center [476, 313] width 28 height 15
